Goal: Task Accomplishment & Management: Manage account settings

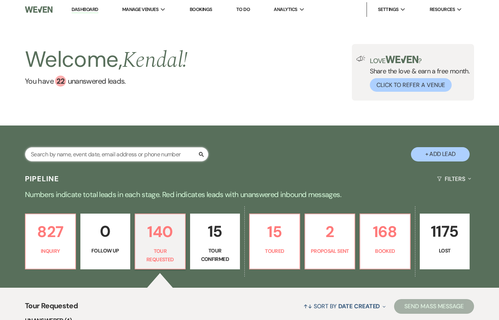
click at [112, 153] on input "text" at bounding box center [116, 154] width 183 height 14
type input "wainman"
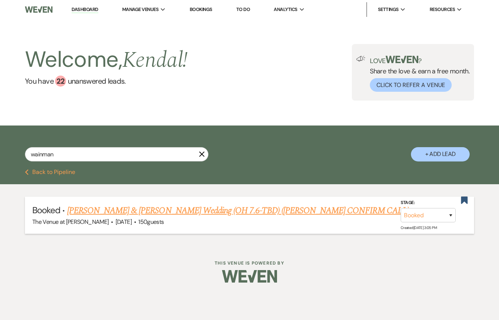
click at [136, 209] on link "[PERSON_NAME] & [PERSON_NAME] Wedding (OH 7.6-TBD) ([PERSON_NAME] CONFIRM CALL)" at bounding box center [238, 210] width 342 height 13
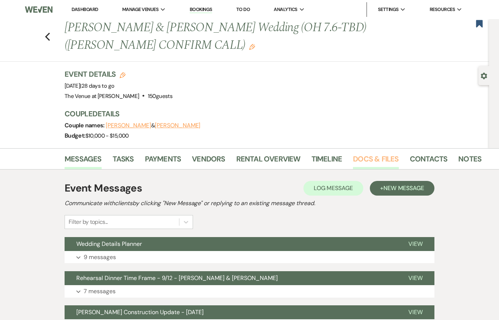
click at [380, 155] on link "Docs & Files" at bounding box center [375, 161] width 45 height 16
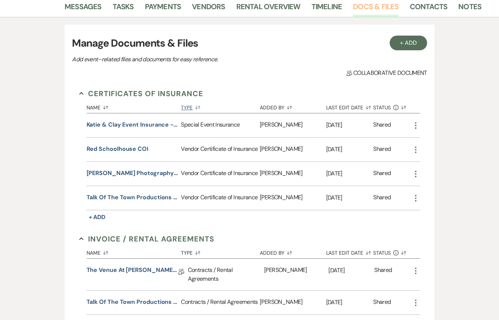
scroll to position [153, 0]
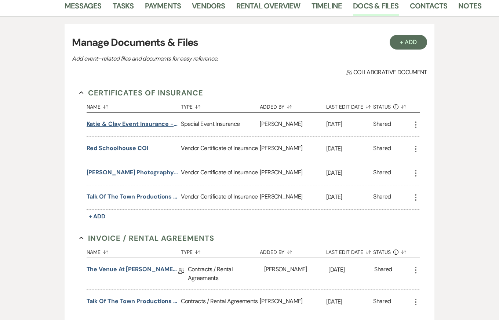
click at [110, 122] on button "Katie & Clay Event Insurance - [PERSON_NAME] & Henkelmen" at bounding box center [133, 124] width 92 height 9
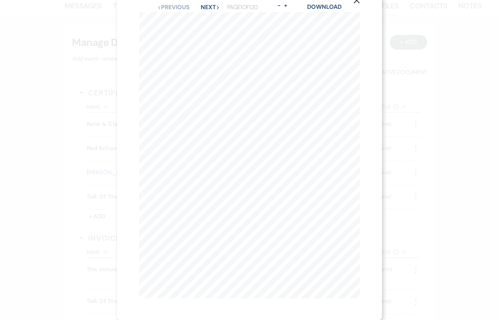
scroll to position [0, 0]
click at [207, 25] on button "Next Next" at bounding box center [210, 27] width 19 height 6
click at [207, 25] on button "Next Next" at bounding box center [209, 27] width 19 height 6
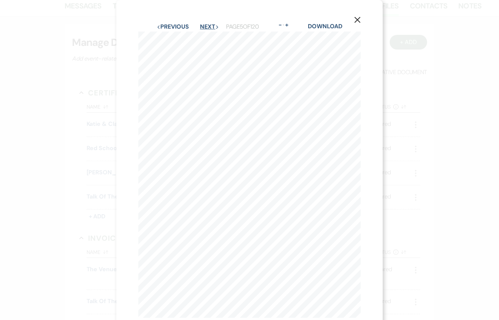
click at [207, 25] on button "Next Next" at bounding box center [209, 27] width 19 height 6
click at [207, 25] on button "Next Next" at bounding box center [210, 27] width 19 height 6
click at [356, 18] on icon "X" at bounding box center [356, 20] width 7 height 7
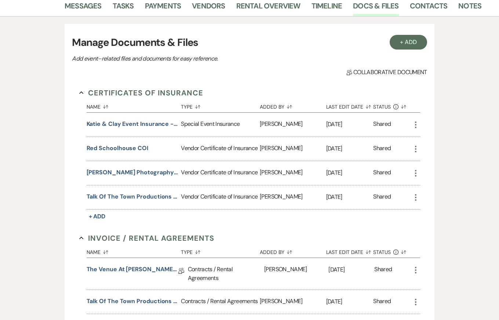
click at [415, 147] on icon "More" at bounding box center [415, 148] width 9 height 9
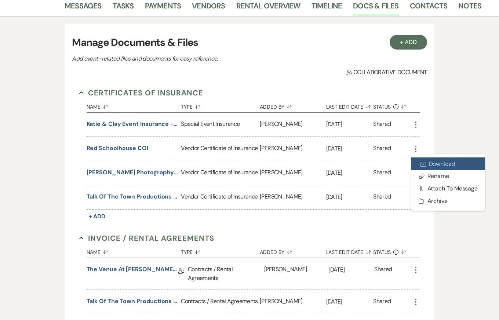
click at [430, 164] on link "Download Download" at bounding box center [448, 163] width 74 height 12
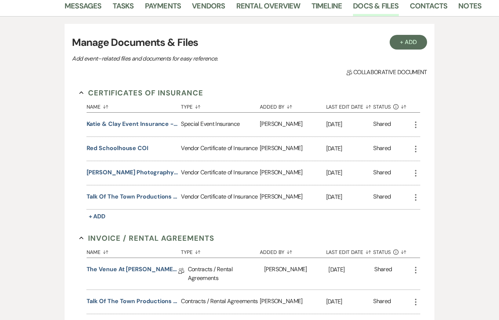
click at [415, 172] on use "button" at bounding box center [415, 173] width 1 height 7
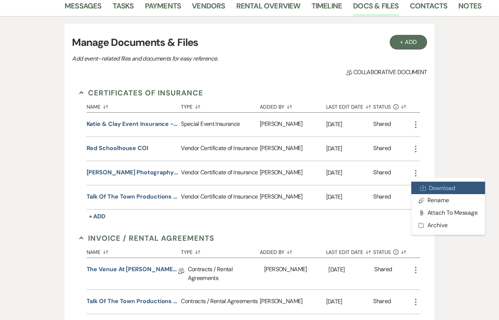
click at [428, 185] on link "Download Download" at bounding box center [448, 188] width 74 height 12
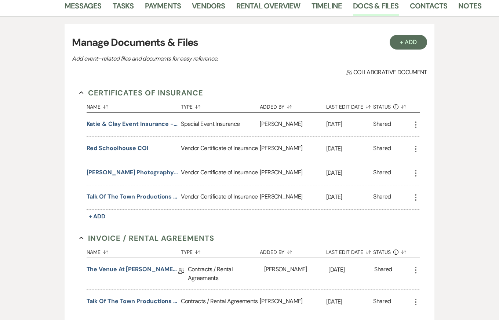
click at [414, 196] on icon "More" at bounding box center [415, 197] width 9 height 9
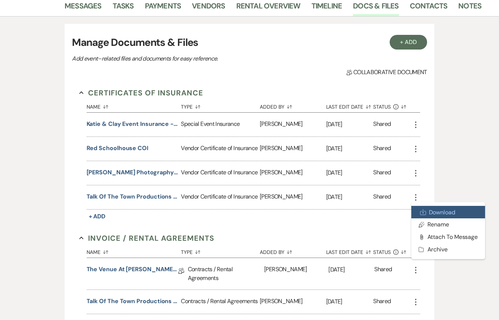
click at [427, 209] on link "Download Download" at bounding box center [448, 212] width 74 height 12
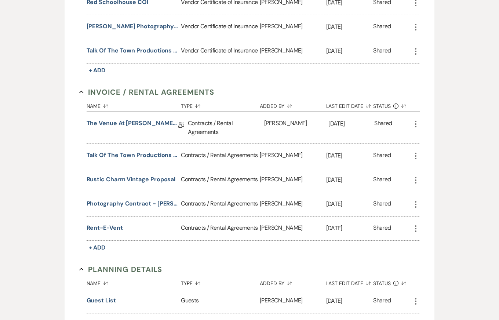
scroll to position [300, 0]
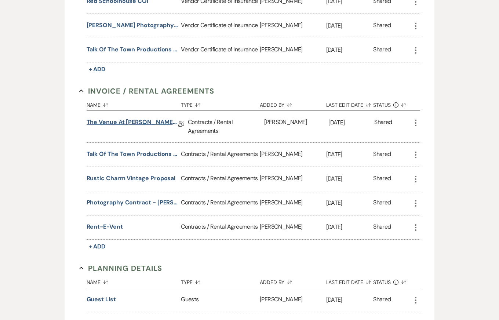
click at [138, 123] on link "The Venue at [PERSON_NAME] Wedding Contract ([DATE] [PERSON_NAME][GEOGRAPHIC_DA…" at bounding box center [133, 123] width 92 height 11
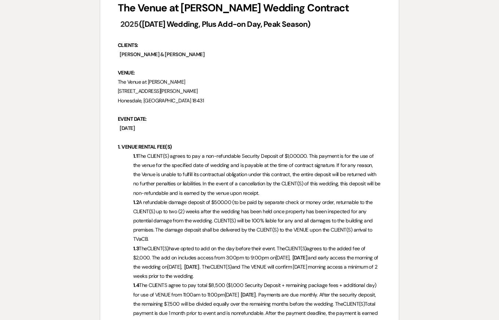
scroll to position [125, 0]
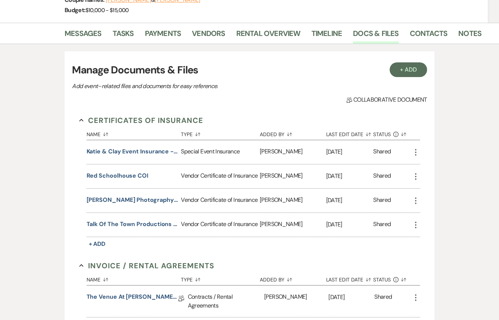
scroll to position [300, 0]
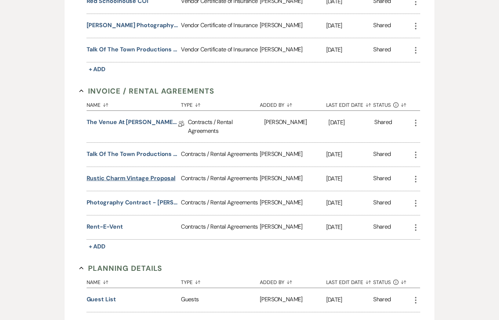
click at [117, 180] on button "Rustic Charm Vintage Proposal" at bounding box center [131, 178] width 89 height 9
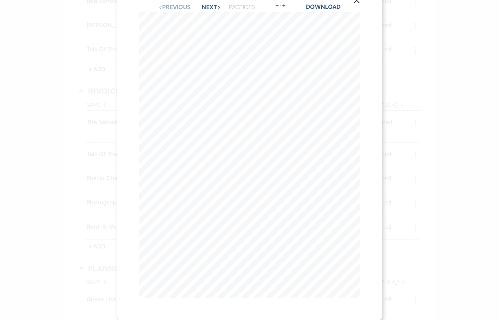
scroll to position [0, 0]
click at [212, 26] on button "Next Next" at bounding box center [211, 27] width 19 height 6
click at [358, 20] on icon "X" at bounding box center [356, 20] width 7 height 7
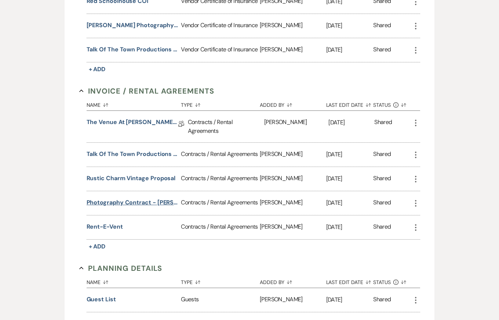
click at [101, 203] on button "Photography Contract - [PERSON_NAME]" at bounding box center [133, 202] width 92 height 9
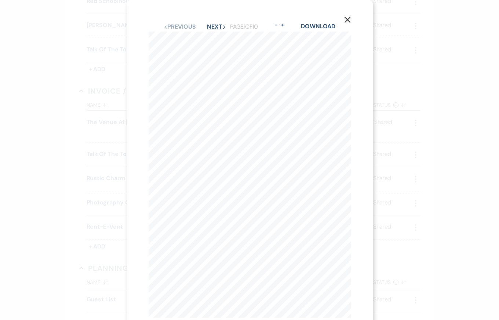
click at [215, 27] on button "Next Next" at bounding box center [216, 27] width 19 height 6
click at [418, 48] on div "X Previous Previous Next Next Page 2 of 10 - Zoom + Download WEDDING EVENT Wedd…" at bounding box center [249, 160] width 499 height 320
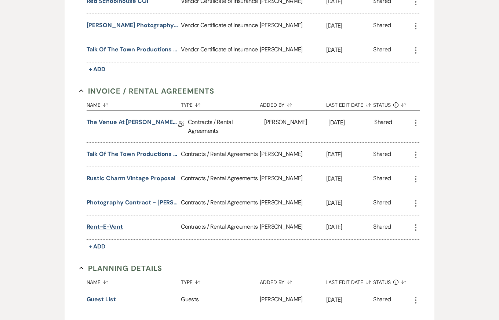
click at [101, 224] on button "Rent-E-Vent" at bounding box center [105, 226] width 36 height 9
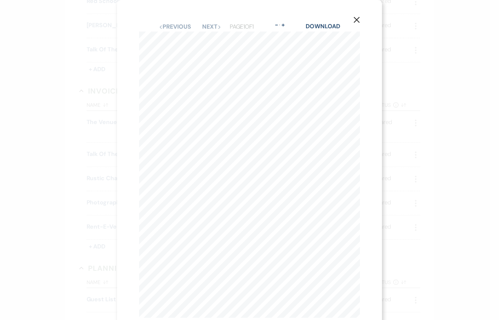
click at [355, 18] on use "button" at bounding box center [356, 20] width 6 height 6
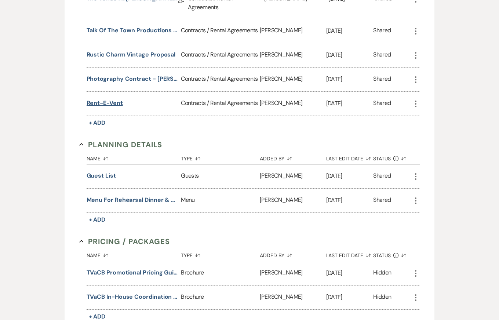
scroll to position [434, 0]
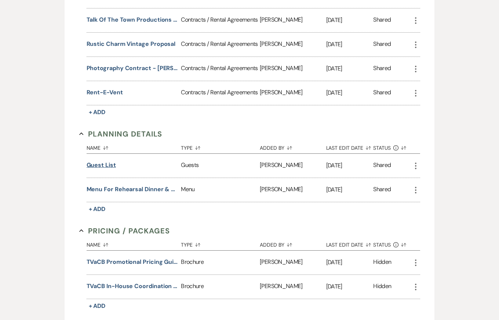
click at [99, 164] on button "Guest List" at bounding box center [101, 165] width 29 height 9
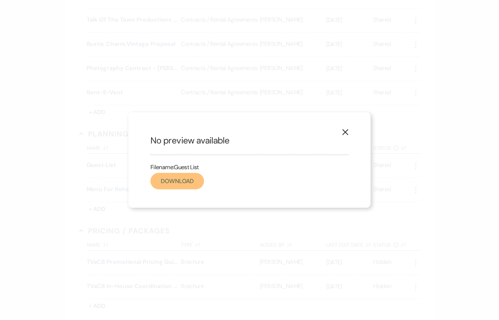
click at [189, 181] on link "Download" at bounding box center [177, 181] width 54 height 17
click at [194, 55] on div "X No preview available Filename: Guest List Download" at bounding box center [249, 160] width 499 height 320
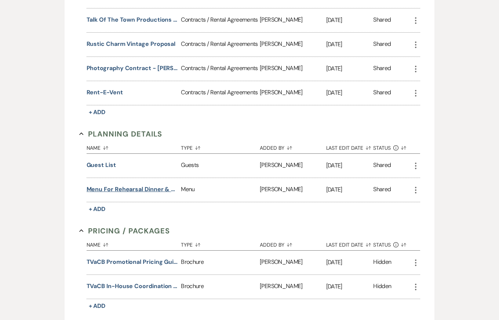
click at [130, 189] on button "Menu for Rehearsal Dinner & Ceremony" at bounding box center [133, 189] width 92 height 9
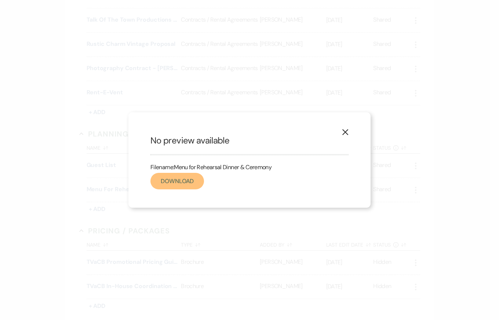
click at [167, 188] on link "Download" at bounding box center [177, 181] width 54 height 17
click at [200, 75] on div "X No preview available Filename: Menu for Rehearsal Dinner & Ceremony Download" at bounding box center [249, 160] width 499 height 320
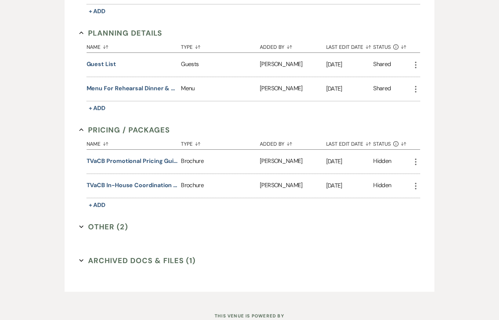
scroll to position [538, 0]
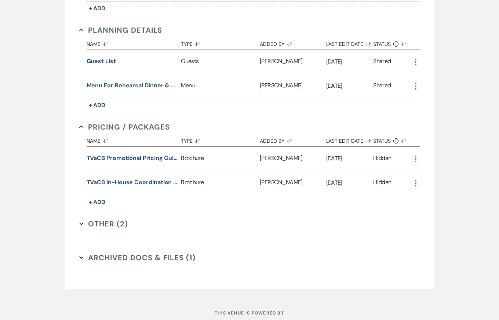
click at [111, 225] on button "Other (2) Expand" at bounding box center [103, 223] width 49 height 11
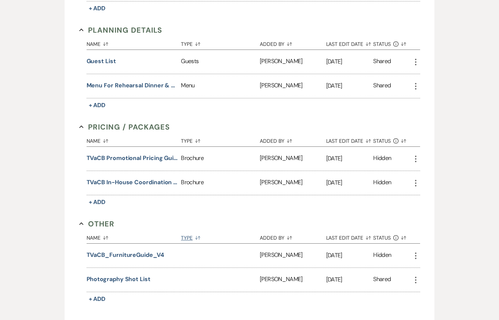
scroll to position [633, 0]
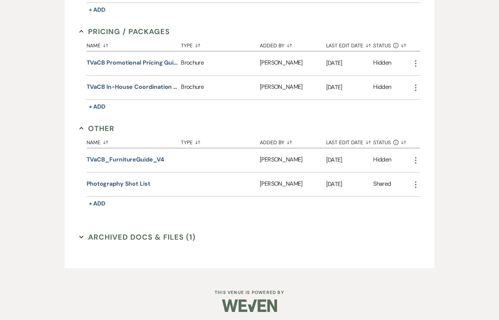
click at [173, 232] on button "Archived Docs & Files (1) Expand" at bounding box center [137, 236] width 117 height 11
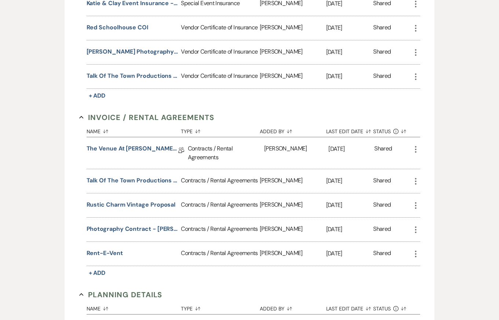
scroll to position [277, 0]
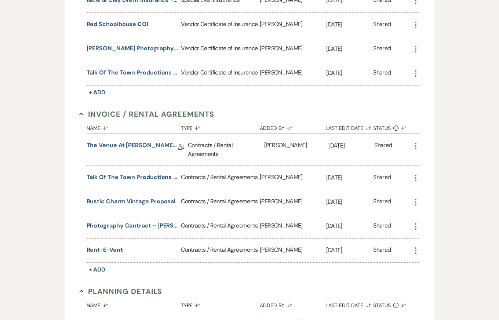
click at [135, 199] on button "Rustic Charm Vintage Proposal" at bounding box center [131, 201] width 89 height 9
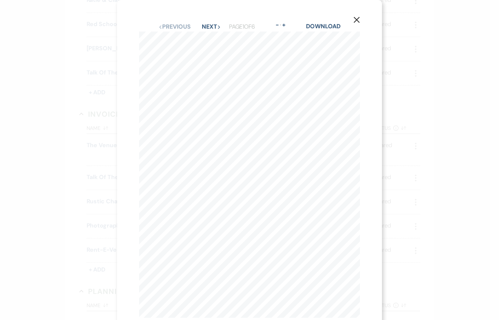
click at [454, 59] on div "X Previous Previous Next Next Page 1 of 6 - Zoom + Download Rustic Charm Vintag…" at bounding box center [249, 160] width 499 height 320
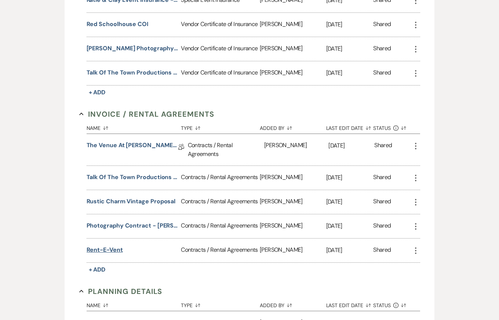
click at [111, 248] on button "Rent-E-Vent" at bounding box center [105, 249] width 36 height 9
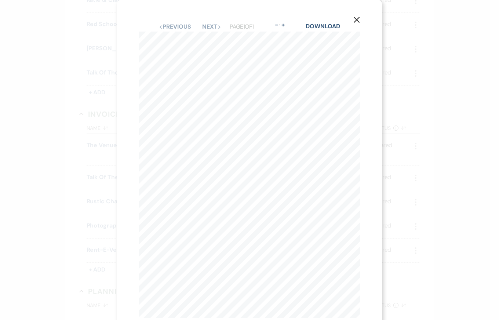
click at [354, 19] on icon "X" at bounding box center [356, 20] width 7 height 7
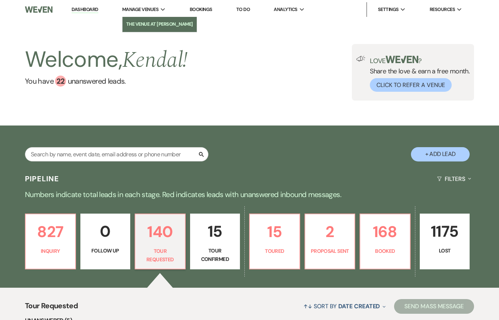
click at [150, 23] on li "The Venue at [PERSON_NAME]" at bounding box center [159, 24] width 67 height 7
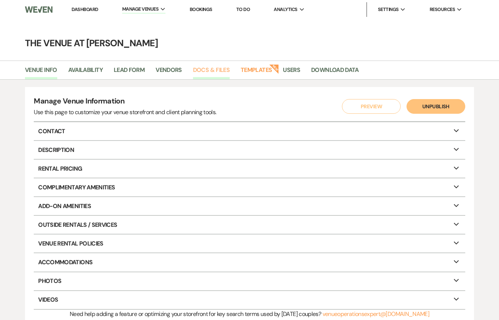
click at [205, 70] on link "Docs & Files" at bounding box center [211, 72] width 37 height 14
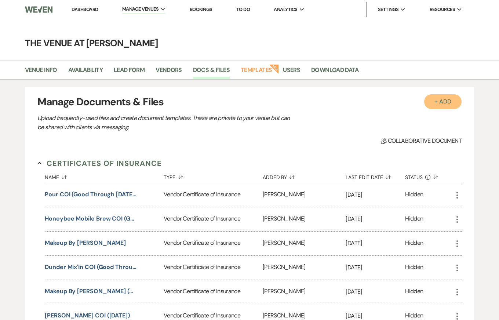
click at [443, 102] on button "+ Add" at bounding box center [442, 101] width 37 height 15
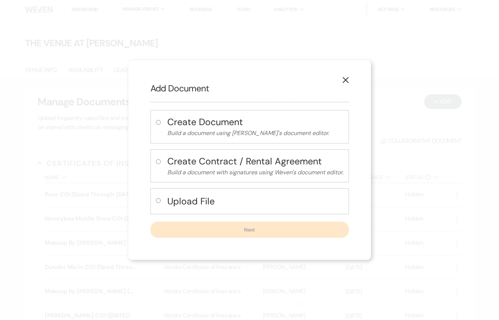
click at [184, 201] on h4 "Upload File" at bounding box center [255, 201] width 176 height 13
radio input "true"
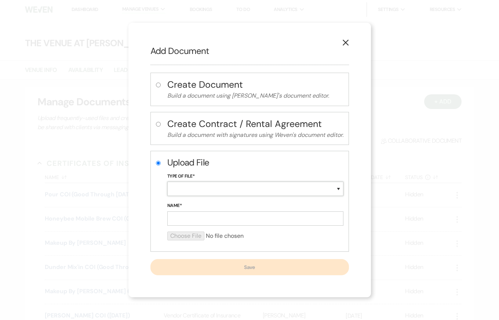
click at [189, 187] on select "Special Event Insurance Vendor Certificate of Insurance Contracts / Rental Agre…" at bounding box center [255, 189] width 176 height 14
select select "18"
click at [345, 43] on icon "X" at bounding box center [345, 42] width 7 height 7
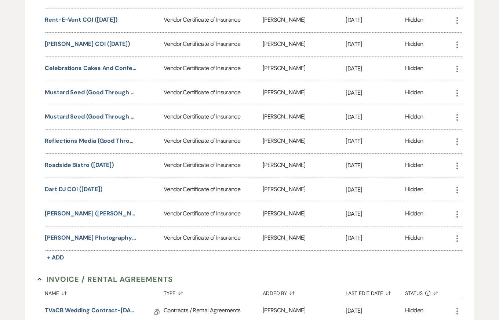
scroll to position [345, 0]
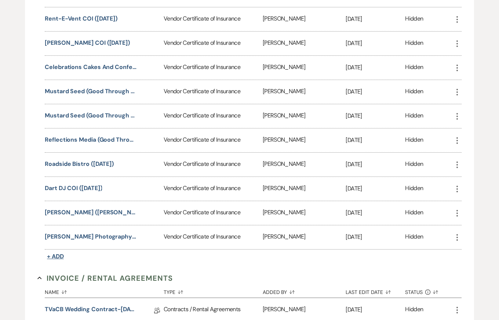
click at [58, 254] on span "+ Add" at bounding box center [55, 256] width 17 height 8
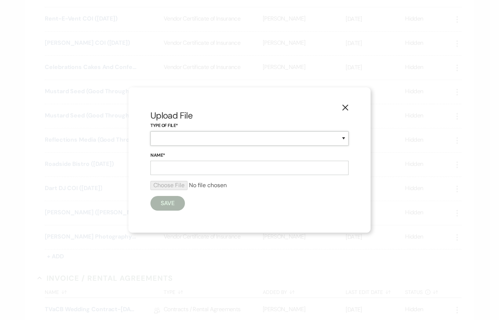
click at [213, 140] on select "Special Event Insurance Vendor Certificate of Insurance" at bounding box center [249, 138] width 198 height 14
select select "18"
click at [180, 168] on input "Name*" at bounding box center [249, 168] width 198 height 14
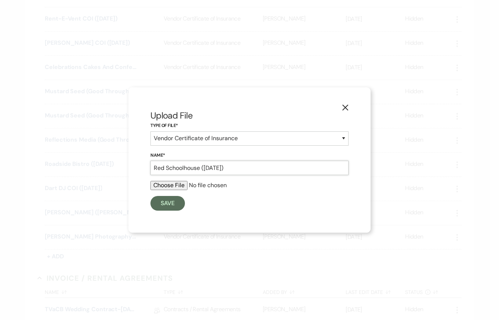
click at [201, 169] on input "Red Schoolhouse (2/14/2026)" at bounding box center [249, 168] width 198 height 14
type input "Red Schoolhouse COI (2/14/2026)"
click at [178, 182] on input "file" at bounding box center [249, 185] width 198 height 9
type input "C:\fakepath\Red Schoolhouse Cert.pdf"
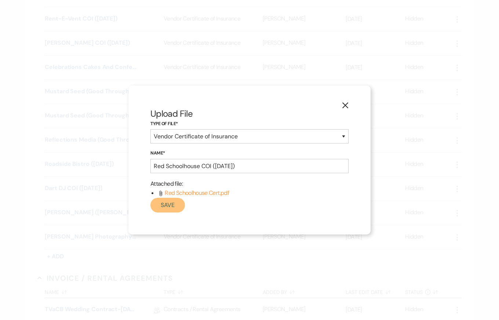
click at [167, 206] on button "Save" at bounding box center [167, 205] width 34 height 15
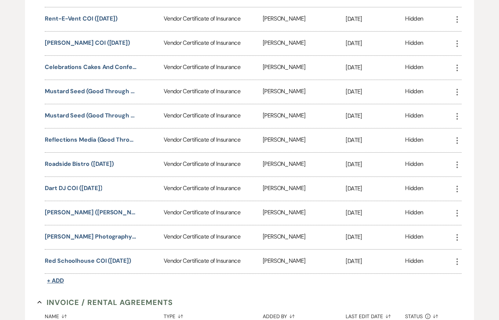
click at [52, 278] on span "+ Add" at bounding box center [55, 280] width 17 height 8
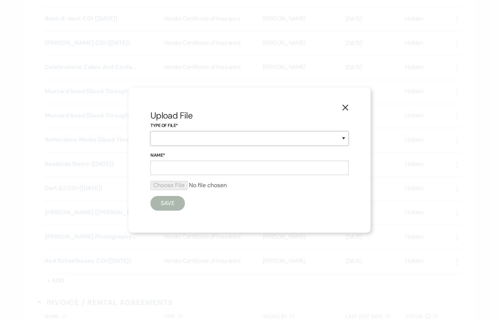
click at [218, 139] on select "Special Event Insurance Vendor Certificate of Insurance" at bounding box center [249, 138] width 198 height 14
select select "18"
click at [176, 170] on input "Name*" at bounding box center [249, 168] width 198 height 14
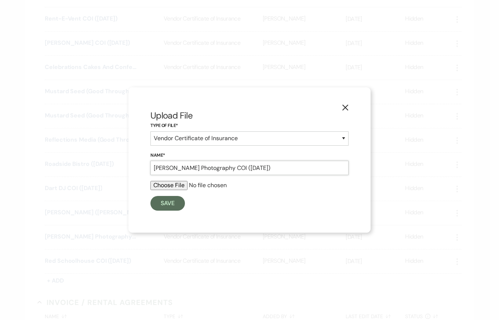
type input "Seneca Ryan Photography COI (1/20/2026)"
click at [176, 187] on input "file" at bounding box center [249, 185] width 198 height 9
type input "C:\fakepath\doc02089420250801133900.pdf"
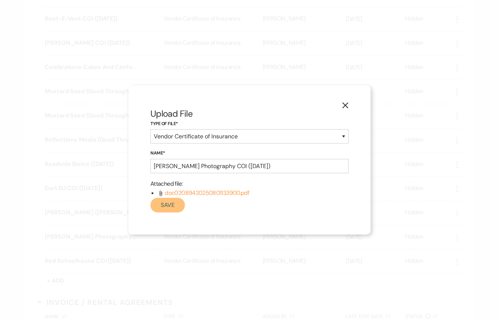
click at [169, 206] on button "Save" at bounding box center [167, 205] width 34 height 15
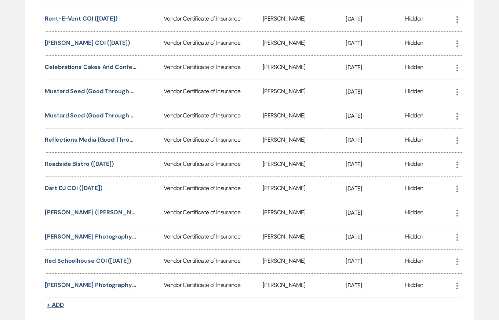
click at [59, 304] on span "+ Add" at bounding box center [55, 305] width 17 height 8
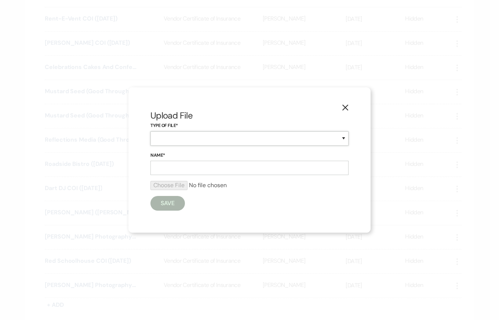
click at [183, 135] on select "Special Event Insurance Vendor Certificate of Insurance" at bounding box center [249, 138] width 198 height 14
select select "18"
click at [166, 166] on input "Name*" at bounding box center [249, 168] width 198 height 14
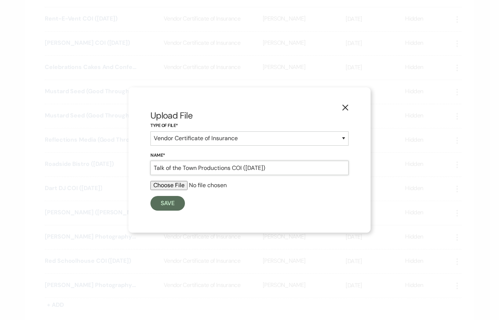
type input "Talk of the Town Productions COI (4/1/2026)"
click at [174, 185] on input "file" at bounding box center [249, 185] width 198 height 9
type input "C:\fakepath\CarleyBrookCOI.pdf"
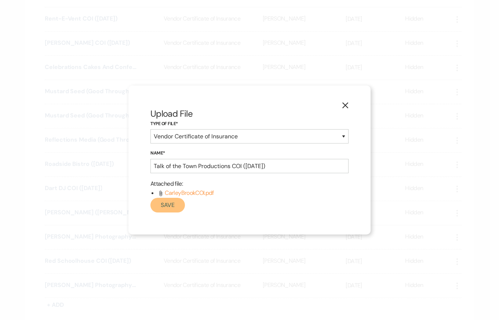
click at [164, 204] on button "Save" at bounding box center [167, 205] width 34 height 15
